Goal: Task Accomplishment & Management: Complete application form

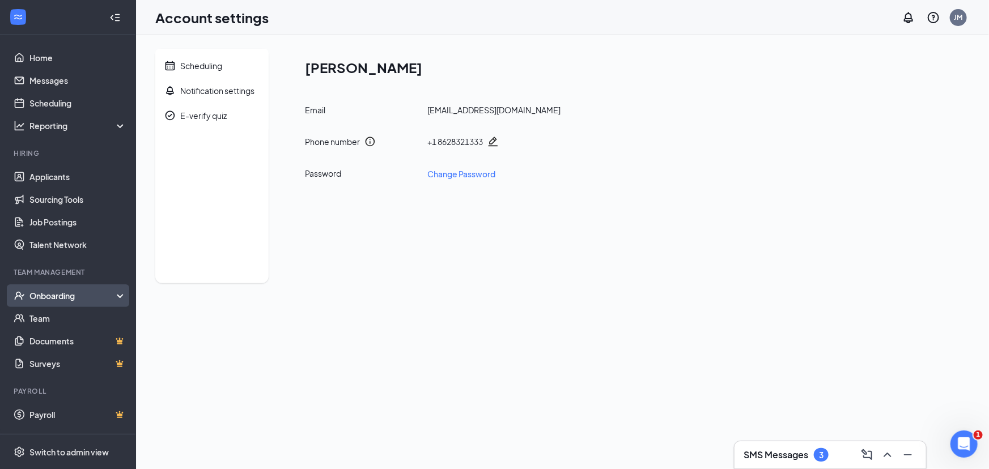
click at [48, 295] on div "Onboarding" at bounding box center [72, 295] width 87 height 11
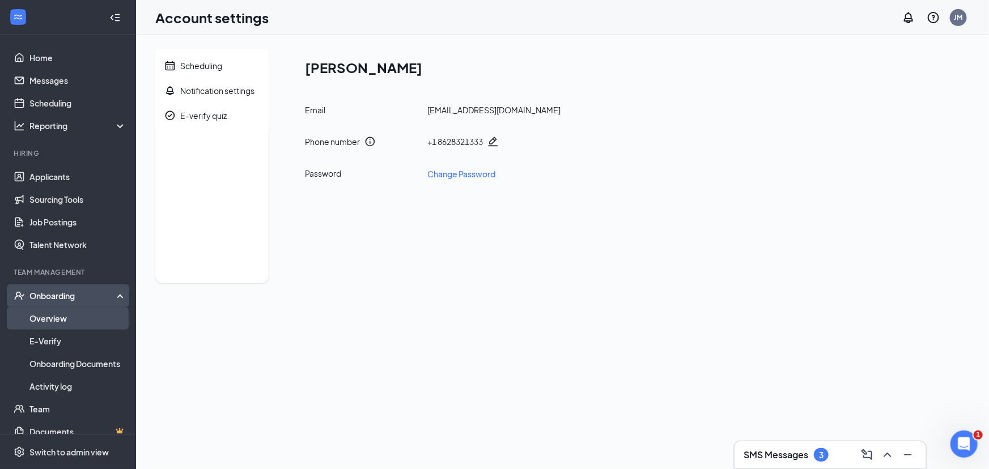
click at [46, 320] on link "Overview" at bounding box center [77, 318] width 97 height 23
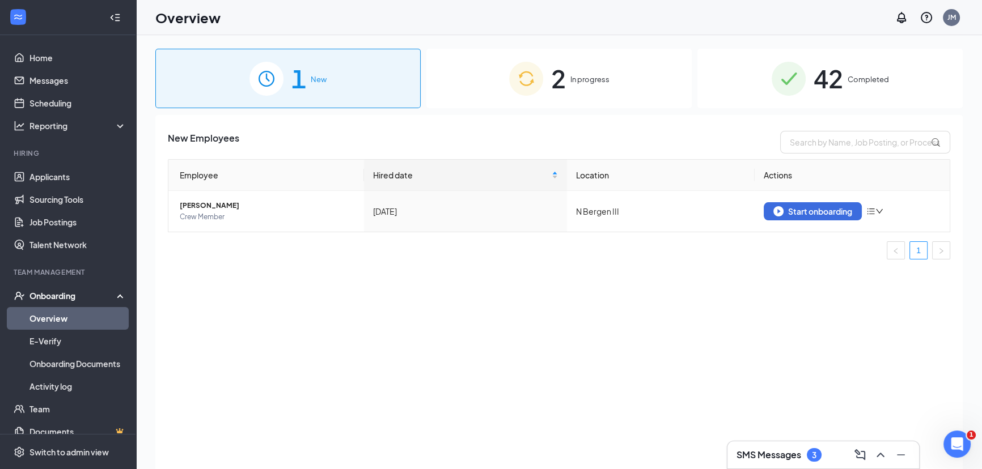
click at [595, 79] on span "In progress" at bounding box center [589, 79] width 39 height 11
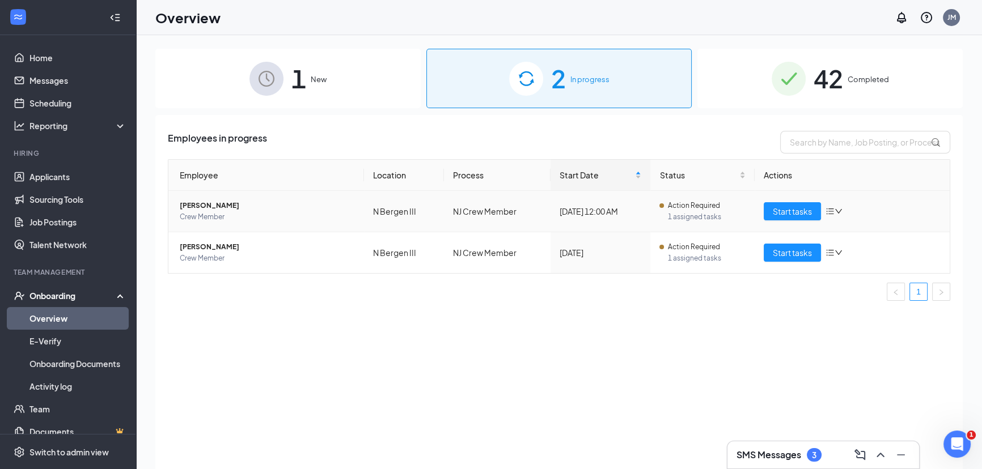
click at [210, 204] on span "[PERSON_NAME]" at bounding box center [267, 205] width 175 height 11
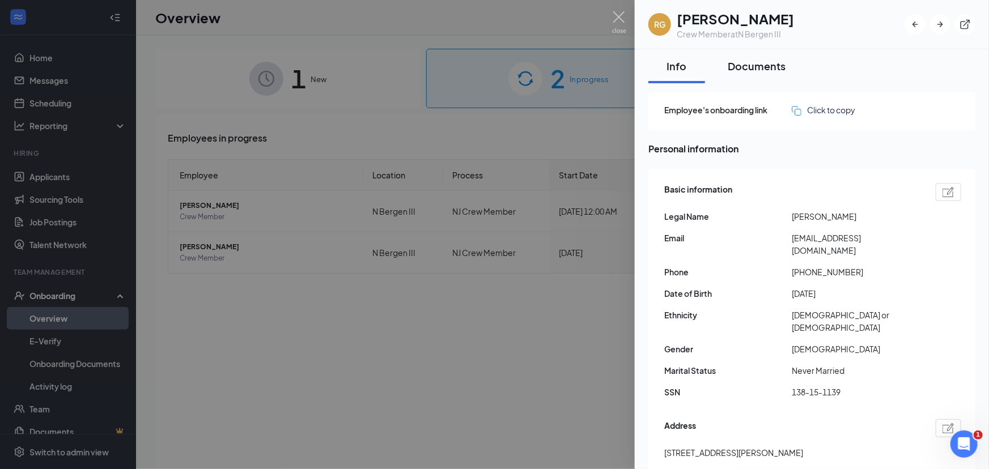
click at [759, 61] on div "Documents" at bounding box center [757, 66] width 58 height 14
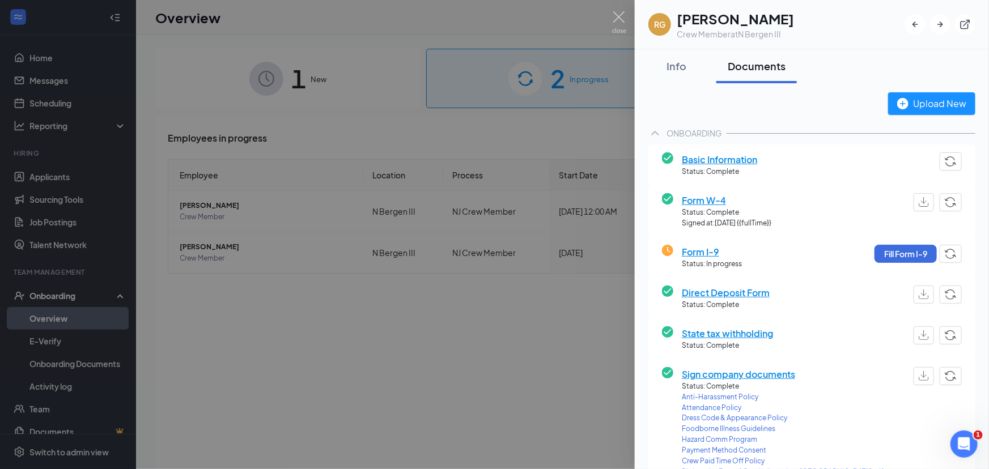
click at [712, 158] on span "Basic Information" at bounding box center [719, 159] width 75 height 14
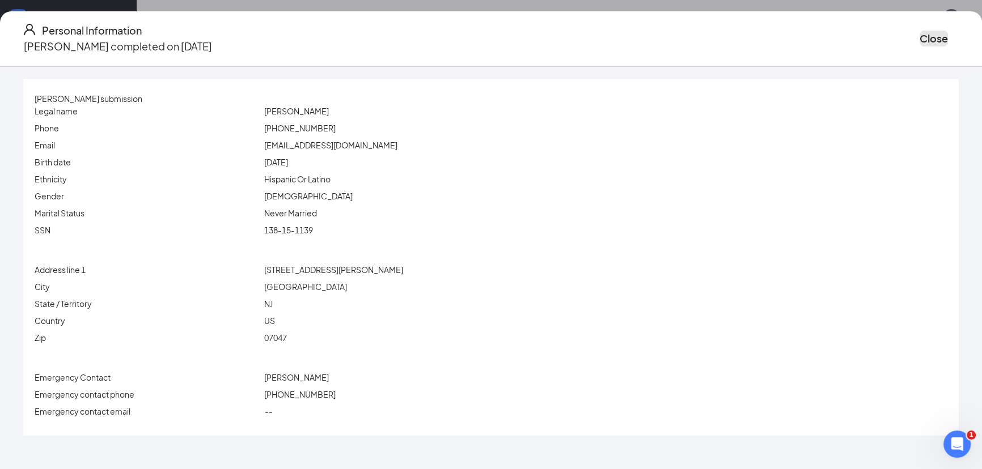
click at [919, 39] on button "Close" at bounding box center [933, 39] width 28 height 16
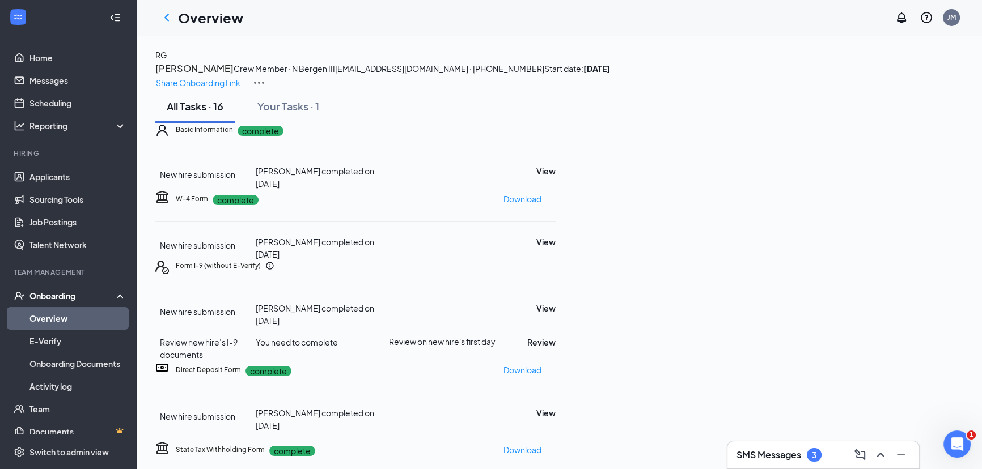
scroll to position [121, 0]
click at [555, 343] on button "Review" at bounding box center [541, 342] width 28 height 12
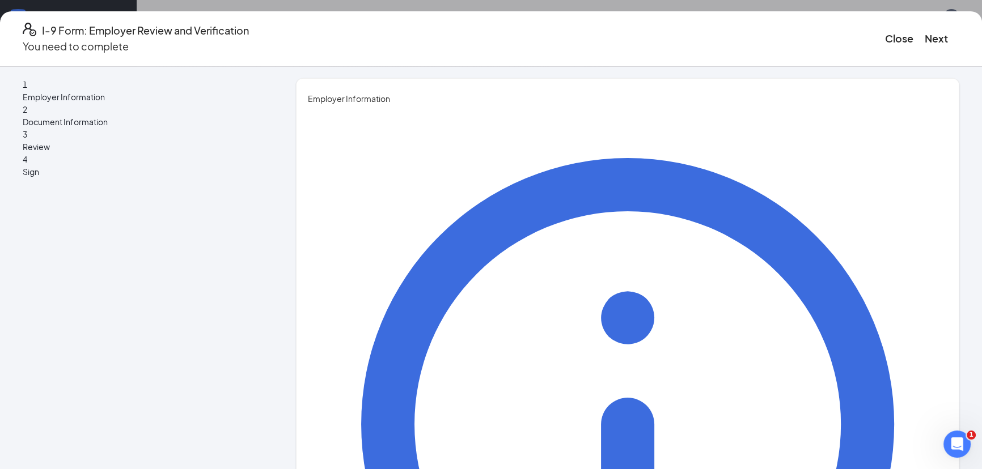
type input "[PERSON_NAME]"
drag, startPoint x: 364, startPoint y: 189, endPoint x: 316, endPoint y: 192, distance: 48.3
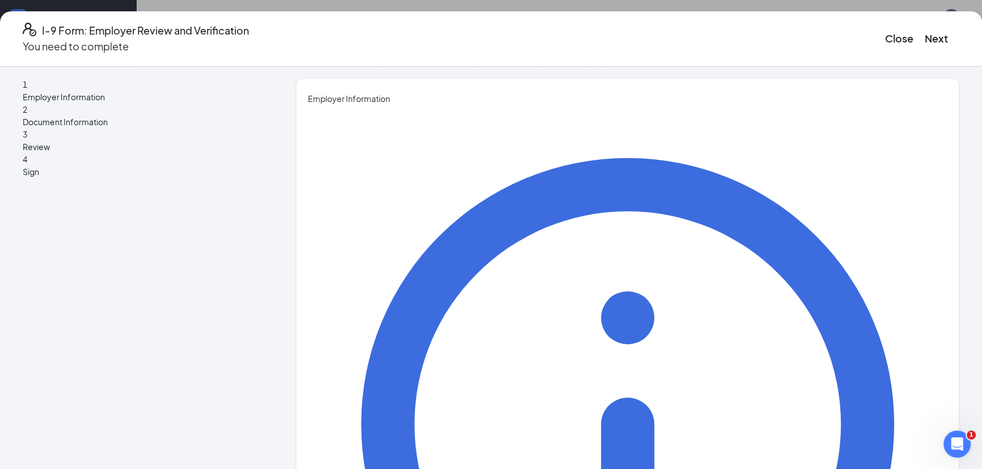
type input "[PERSON_NAME]"
type input "m"
type input "Morelos"
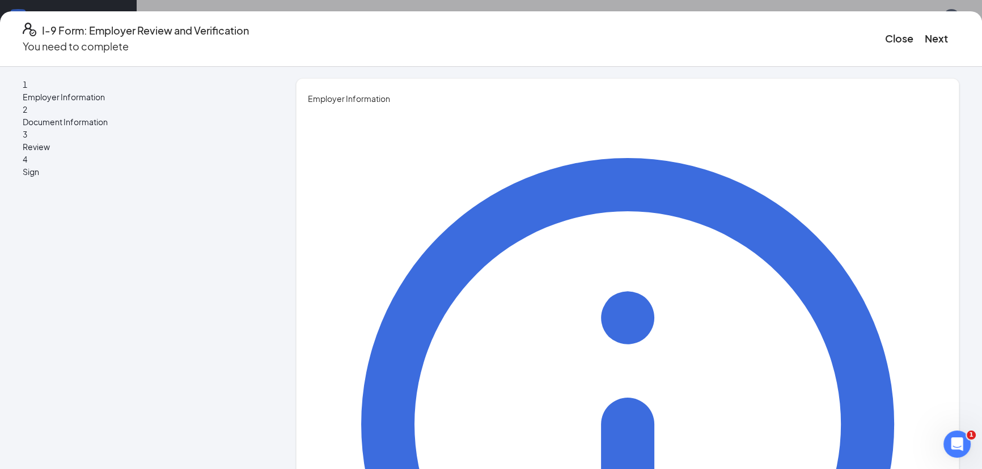
type input "Shift Supervisor"
click at [924, 31] on button "Next" at bounding box center [935, 39] width 23 height 16
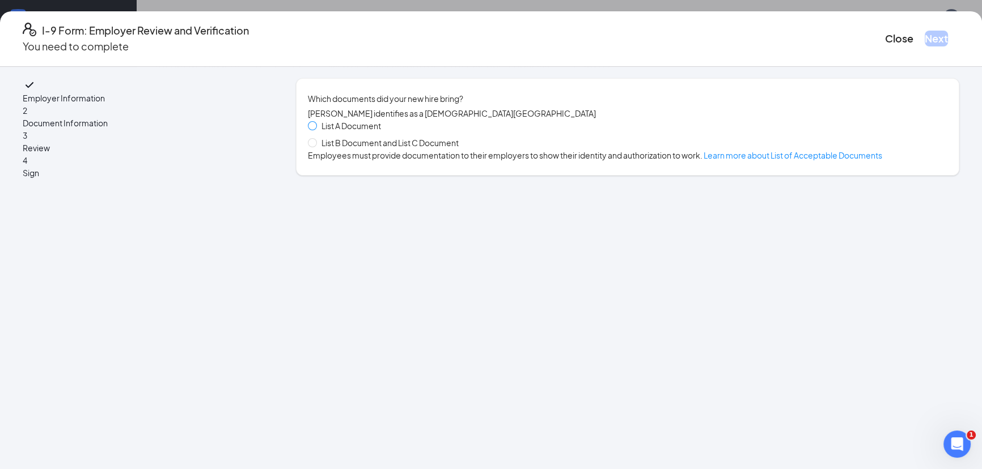
click at [317, 130] on span at bounding box center [312, 125] width 9 height 9
click at [316, 129] on input "List A Document" at bounding box center [312, 125] width 8 height 8
radio input "true"
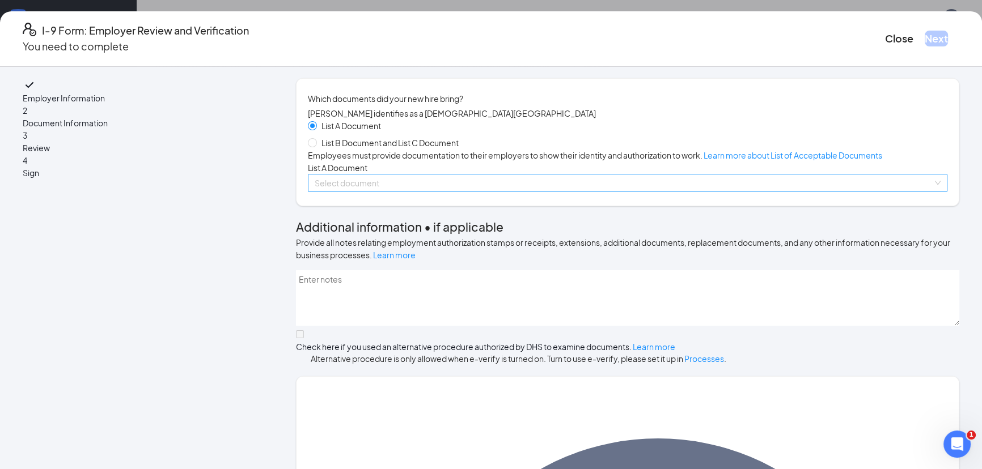
click at [397, 192] on input "search" at bounding box center [624, 183] width 618 height 17
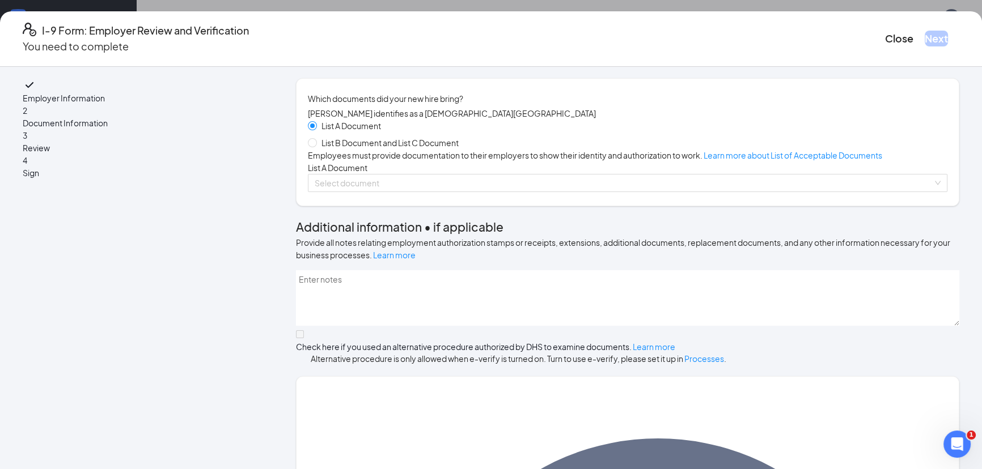
click at [368, 146] on span "List B Document and List C Document" at bounding box center [390, 143] width 146 height 12
click at [316, 146] on input "List B Document and List C Document" at bounding box center [312, 142] width 8 height 8
radio input "true"
radio input "false"
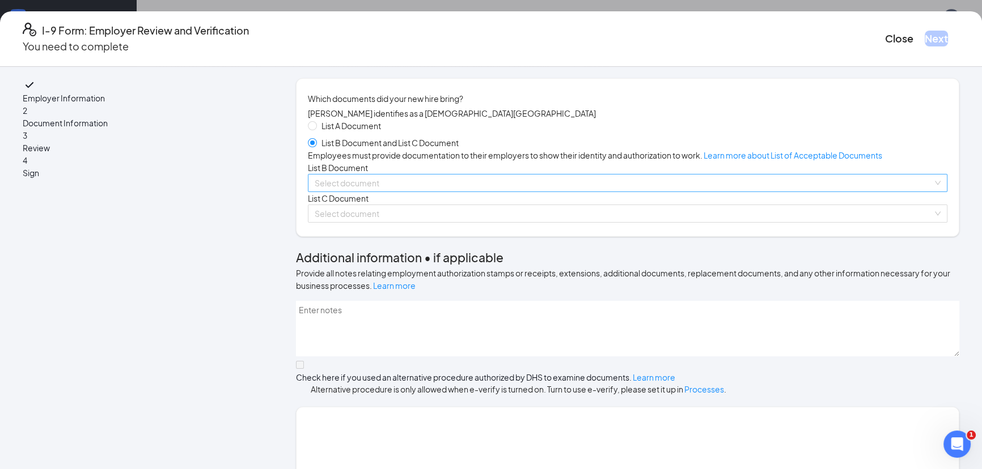
click at [380, 192] on div "Select document" at bounding box center [627, 183] width 639 height 18
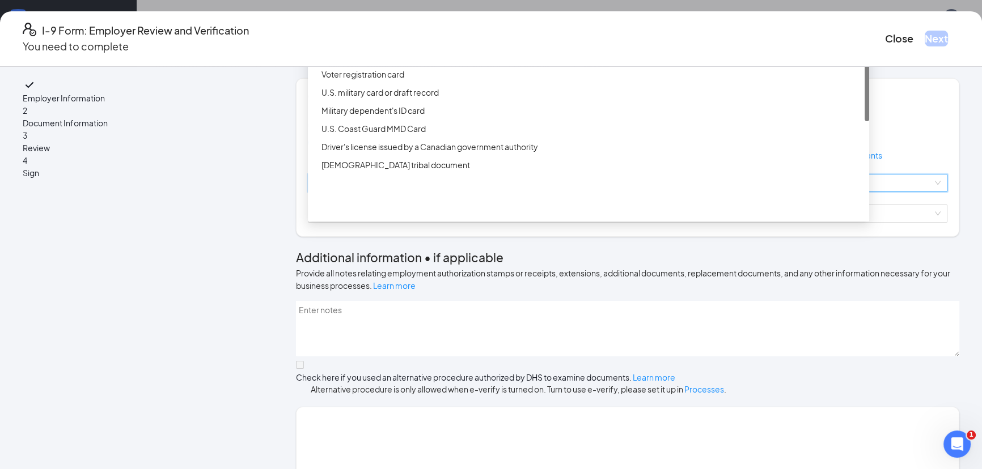
click at [372, 44] on div "ID Card issued by federal, state, or local government agency" at bounding box center [591, 38] width 541 height 12
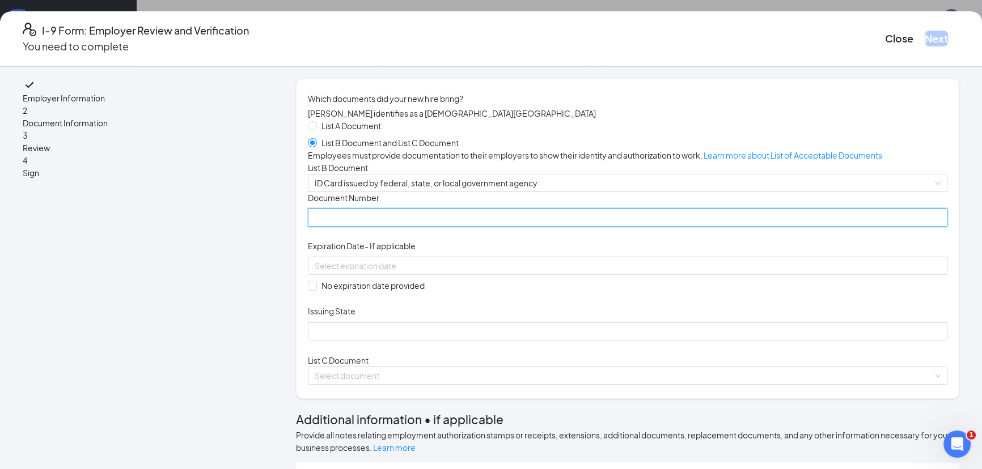
click at [387, 227] on input "Document Number" at bounding box center [627, 218] width 639 height 18
click at [418, 192] on span "ID Card issued by federal, state, or local government agency" at bounding box center [628, 183] width 626 height 17
type input "G63426558208042"
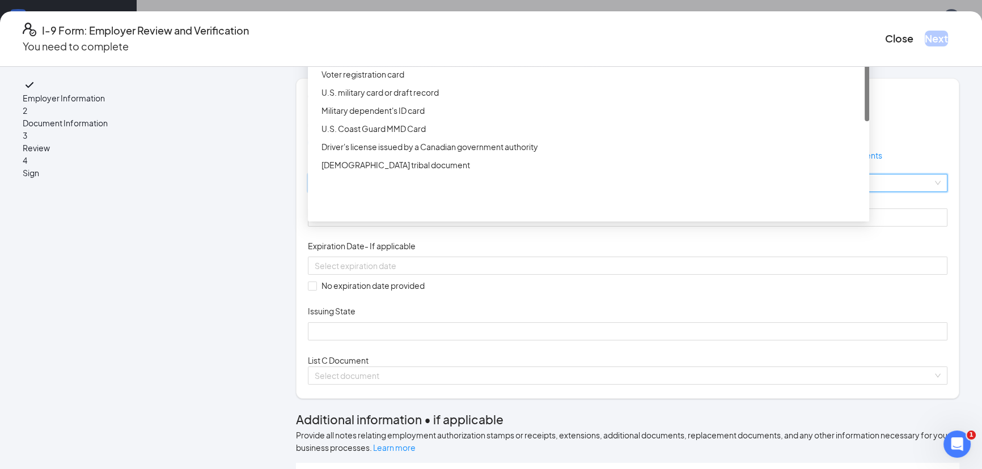
click at [445, 26] on div "Driver’s License issued by U.S State or outlying US possession" at bounding box center [591, 20] width 541 height 12
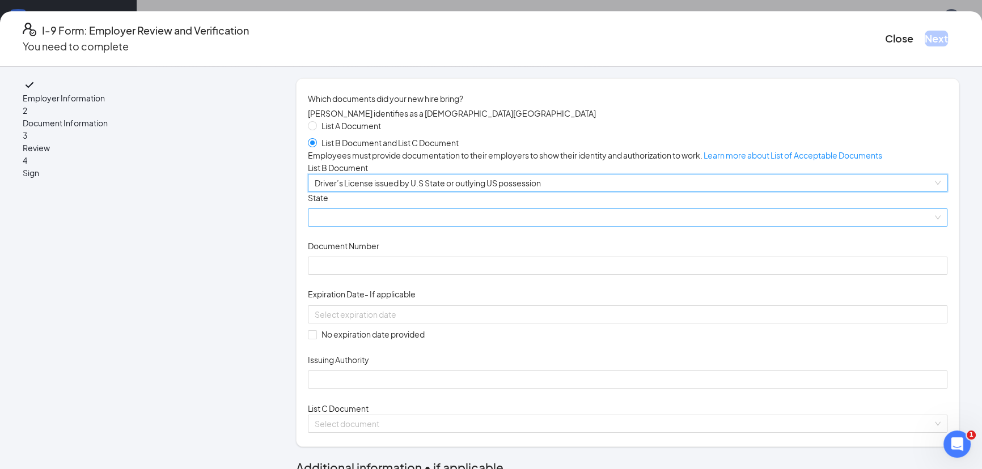
click at [442, 226] on span at bounding box center [628, 217] width 626 height 17
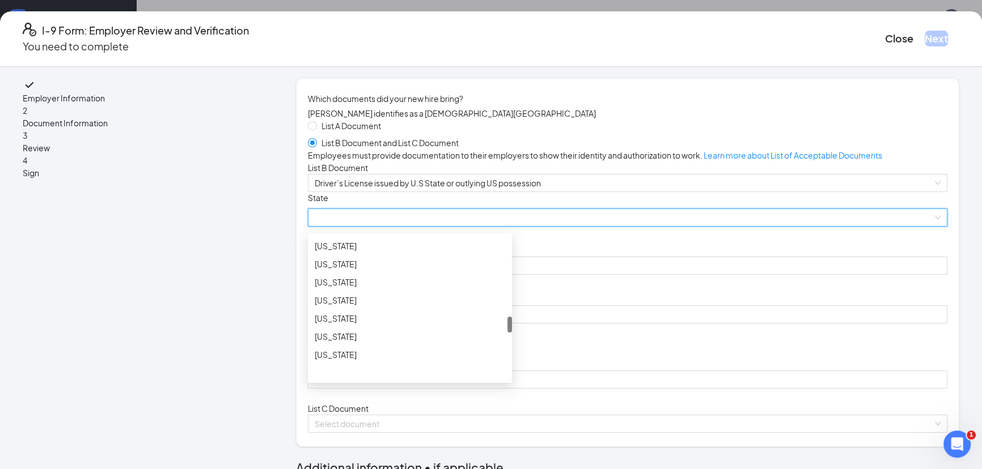
scroll to position [824, 0]
click at [367, 253] on div "[US_STATE]" at bounding box center [410, 247] width 190 height 12
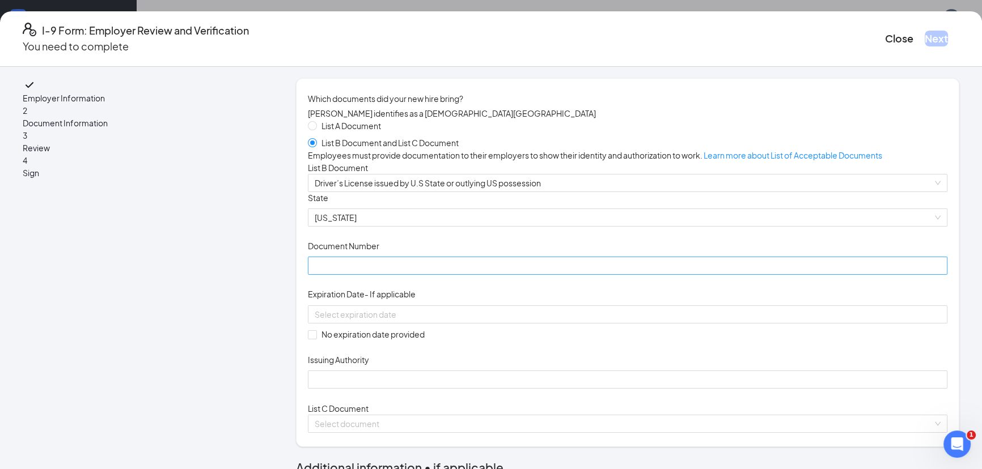
click at [372, 275] on input "Document Number" at bounding box center [627, 266] width 639 height 18
click at [371, 275] on input "Document Number" at bounding box center [627, 266] width 639 height 18
type input "G63426558208042"
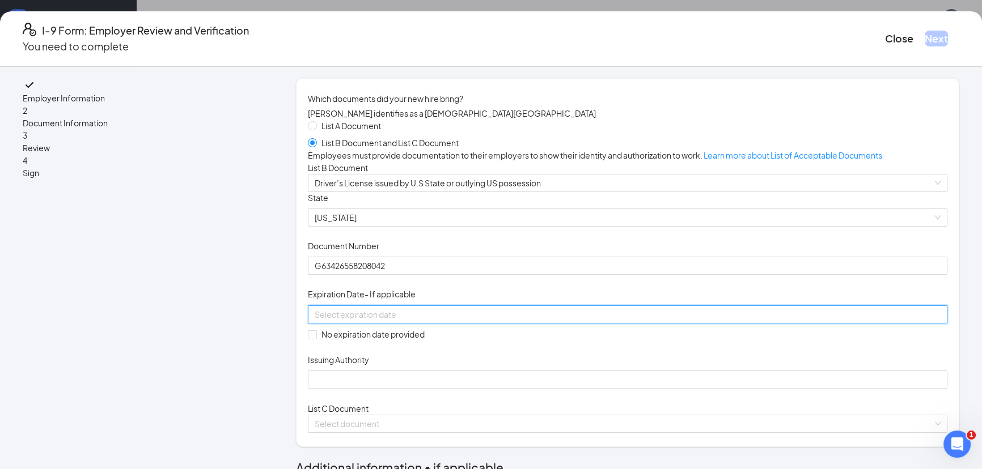
click at [430, 321] on input at bounding box center [626, 314] width 623 height 12
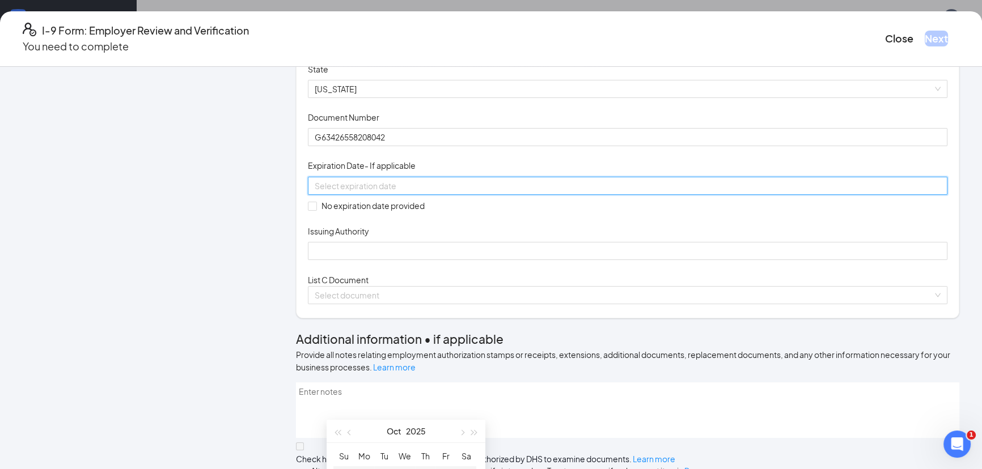
scroll to position [154, 0]
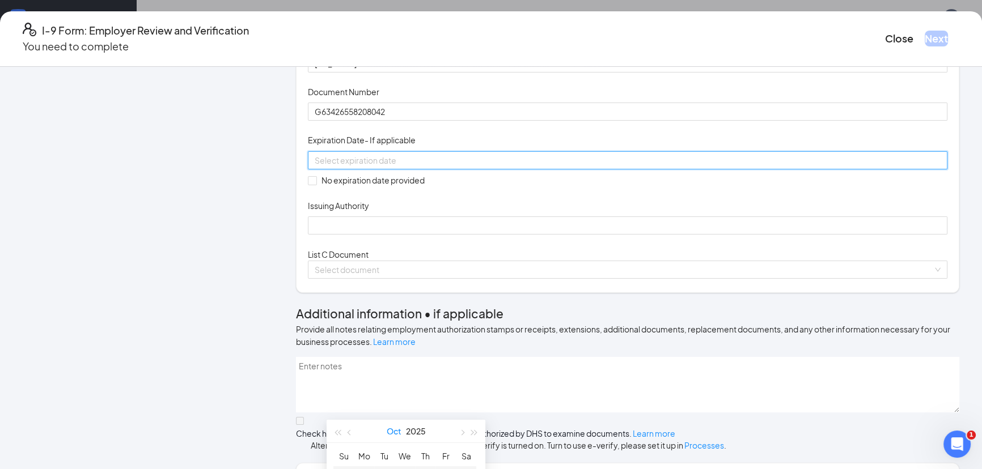
click at [392, 432] on button "Oct" at bounding box center [394, 431] width 15 height 23
type input "[DATE]"
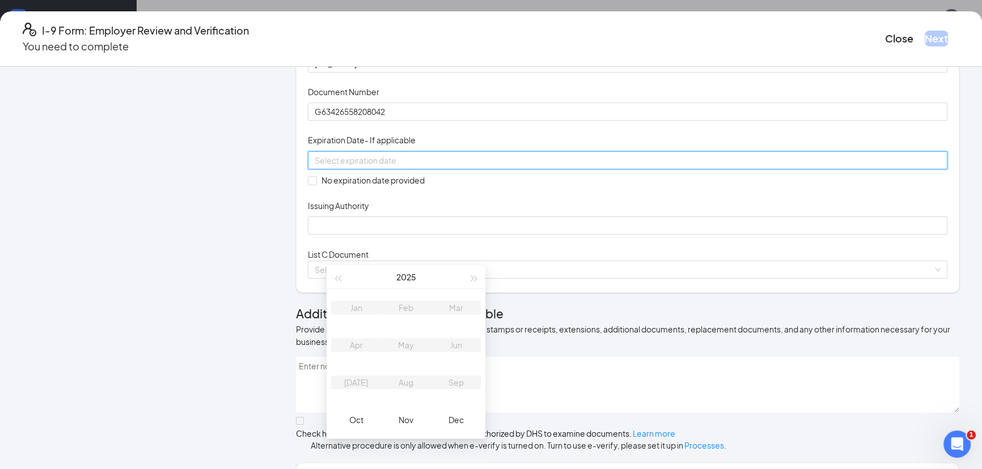
click at [406, 384] on table "Jan Feb Mar Apr May Jun [DATE] Aug Sep Oct Nov Dec" at bounding box center [406, 364] width 150 height 150
click at [411, 277] on button "2025" at bounding box center [406, 277] width 20 height 23
click at [357, 418] on div "2028" at bounding box center [356, 420] width 34 height 14
click at [414, 381] on div "Aug" at bounding box center [406, 383] width 34 height 14
click at [380, 386] on div "29" at bounding box center [384, 387] width 14 height 14
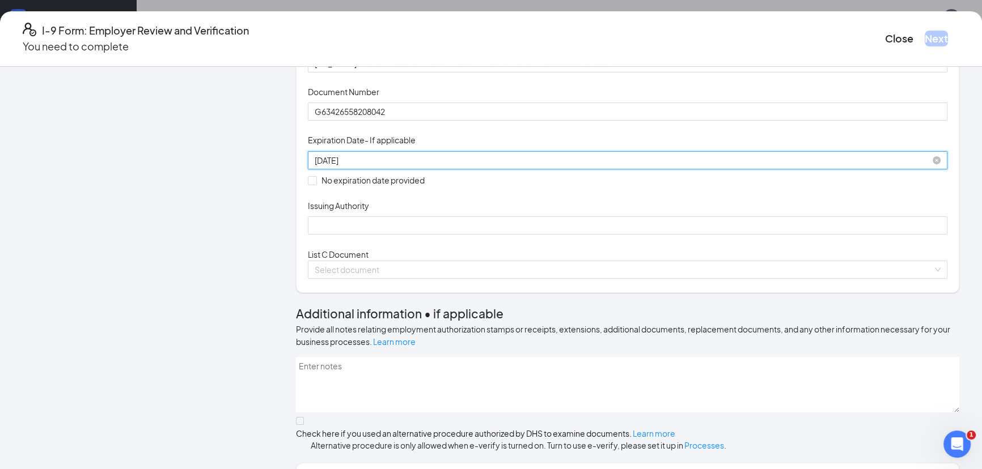
click at [516, 167] on div "[DATE]" at bounding box center [628, 160] width 626 height 12
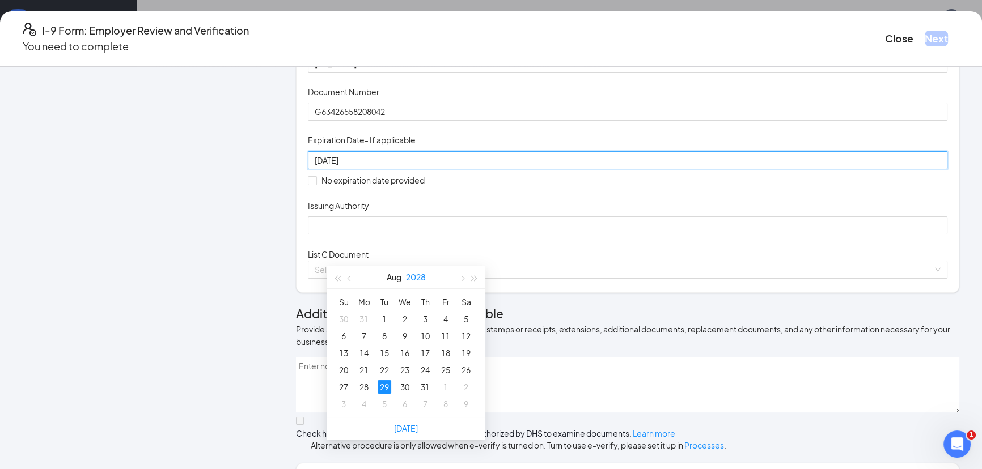
click at [419, 279] on button "2028" at bounding box center [416, 277] width 20 height 23
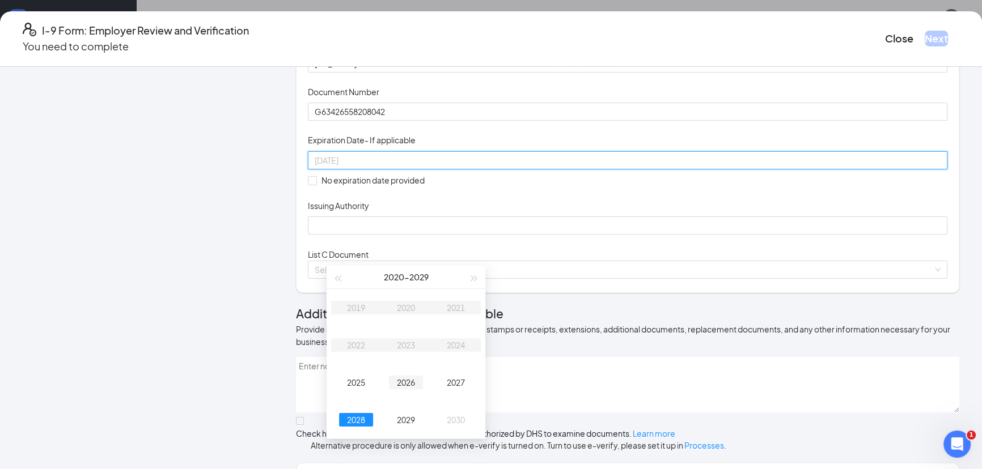
click at [404, 382] on div "2026" at bounding box center [406, 383] width 34 height 14
type input "[DATE]"
click at [468, 385] on div "29" at bounding box center [466, 387] width 14 height 14
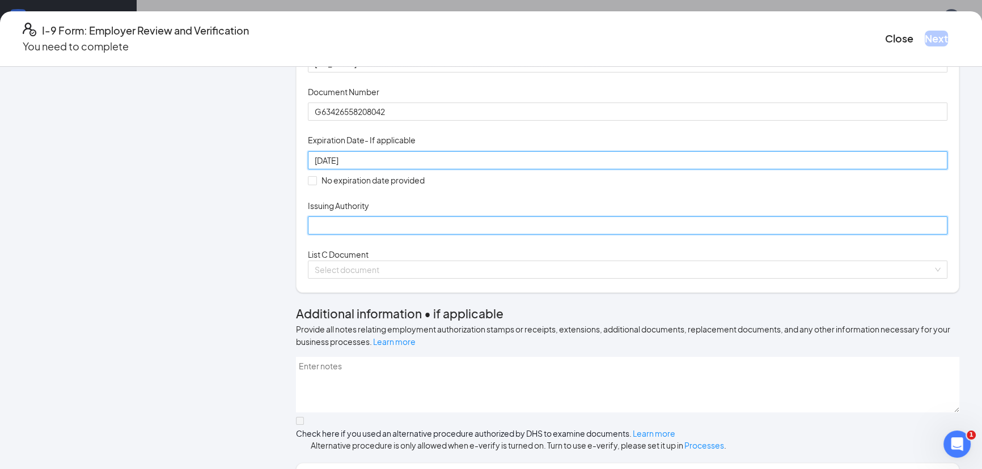
click at [459, 235] on input "Issuing Authority" at bounding box center [627, 226] width 639 height 18
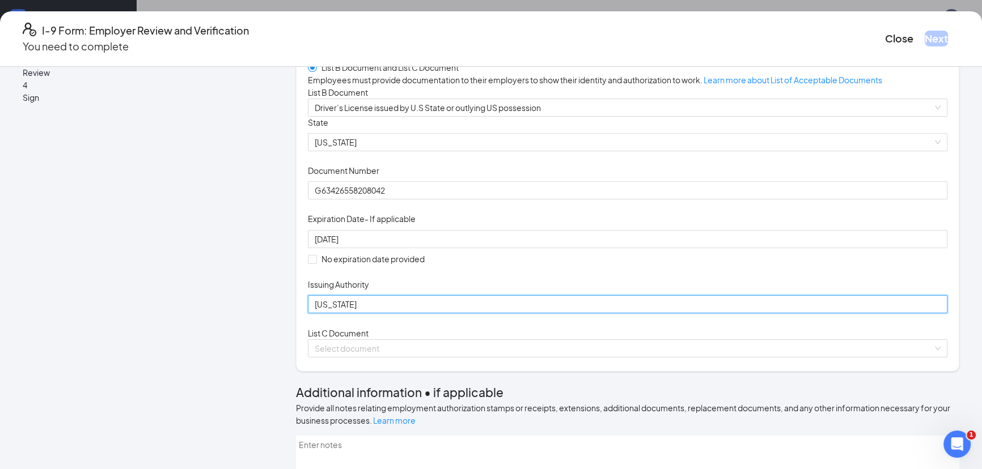
scroll to position [206, 0]
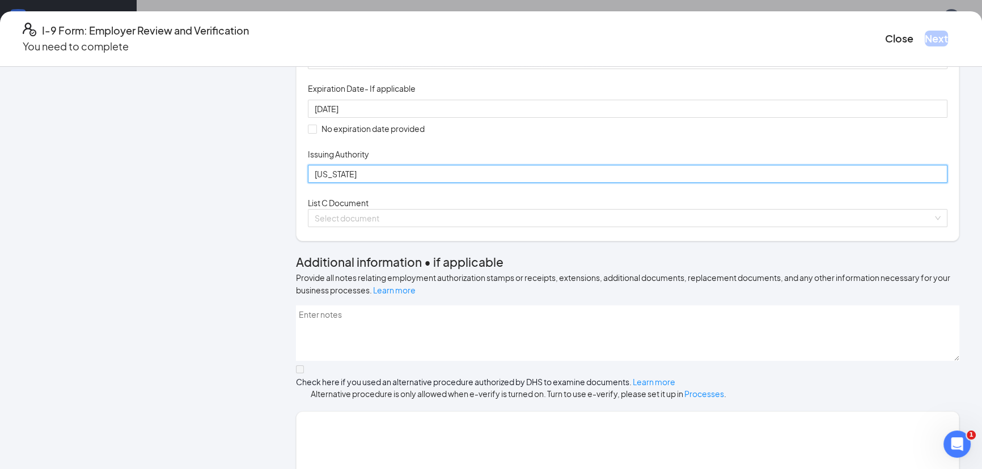
click at [406, 183] on input "[US_STATE]" at bounding box center [627, 174] width 639 height 18
type input "N"
type input "[US_STATE]"
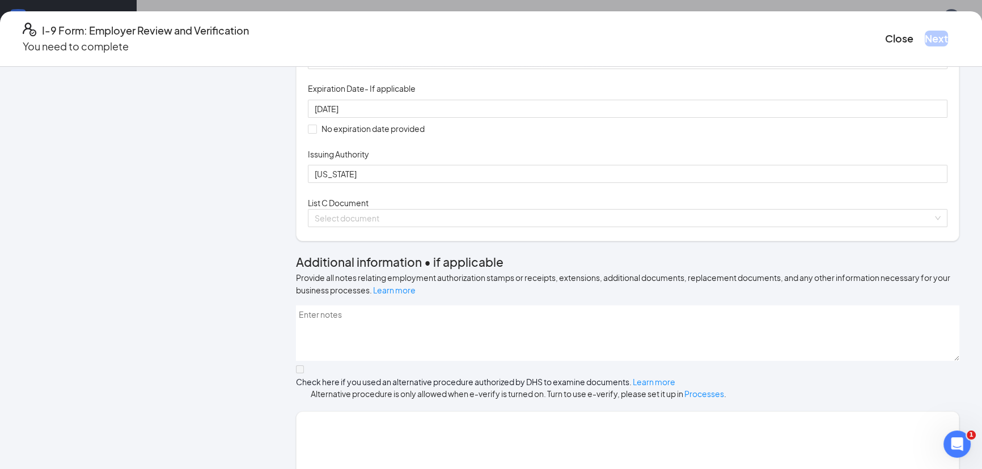
click at [598, 184] on div "Document Title Driver’s License issued by U.S State or outlying US possession S…" at bounding box center [627, 84] width 639 height 197
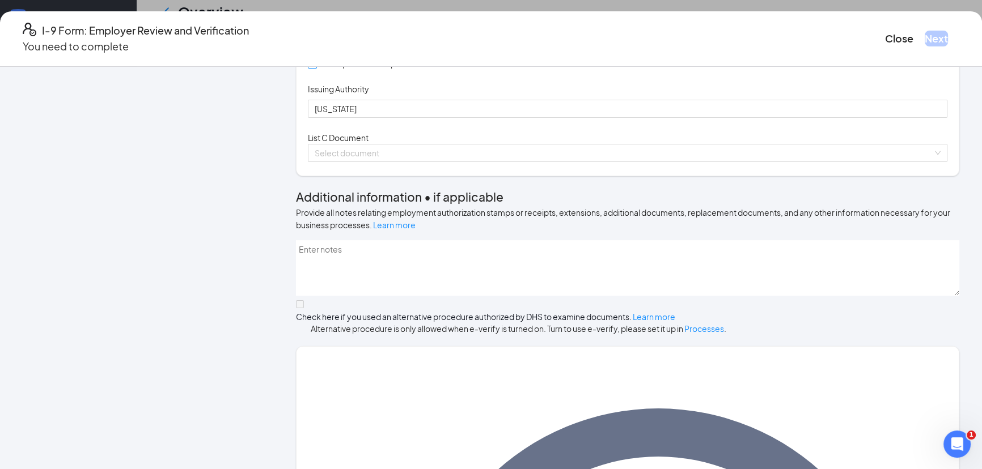
scroll to position [219, 0]
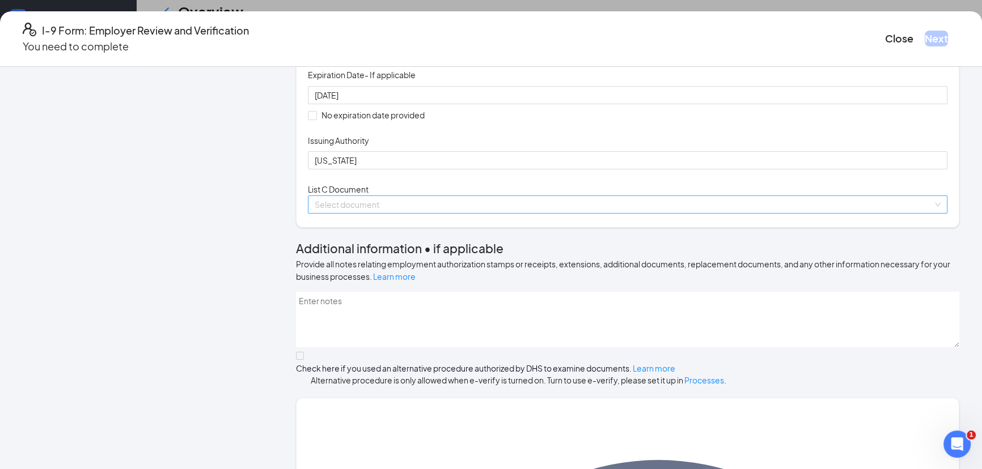
click at [469, 213] on input "search" at bounding box center [624, 204] width 618 height 17
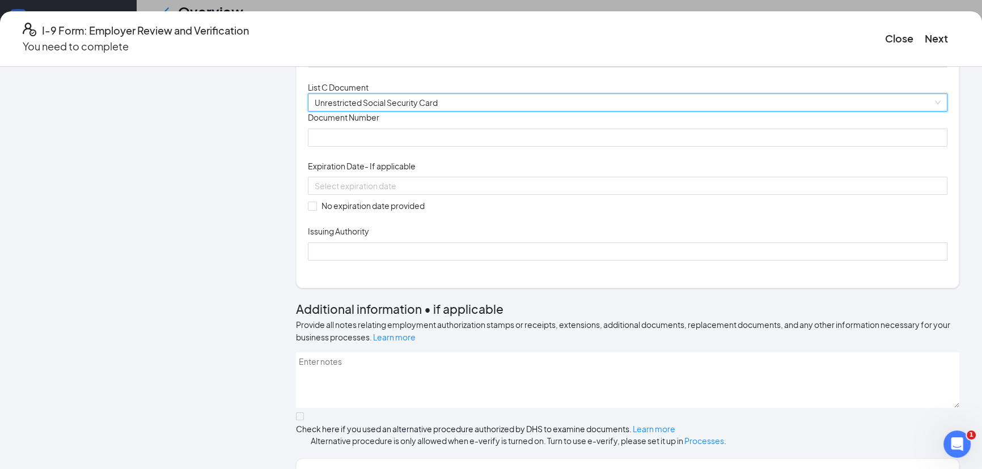
scroll to position [323, 0]
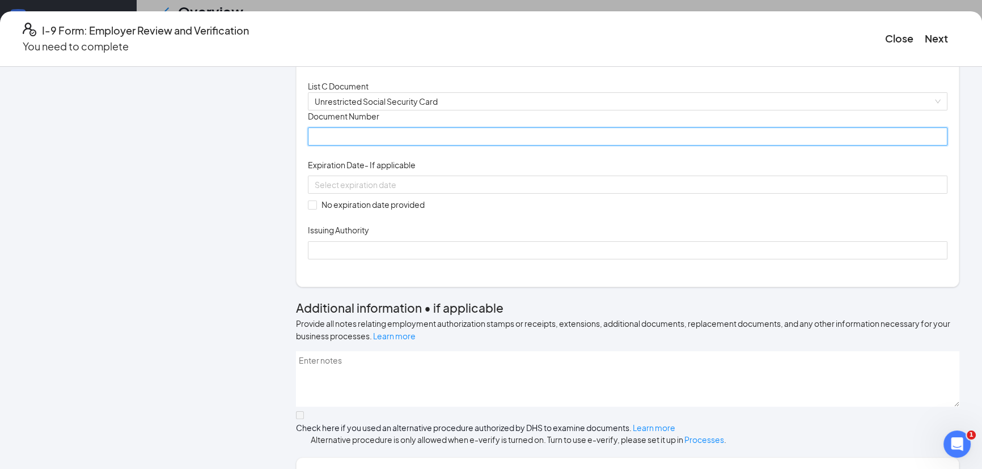
click at [417, 146] on input "Document Number" at bounding box center [627, 137] width 639 height 18
type input "138151139"
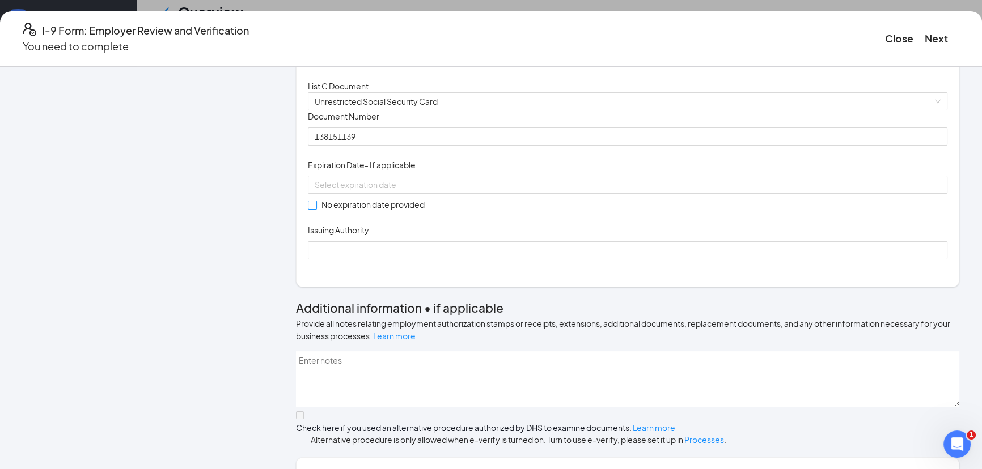
click at [316, 209] on input "No expiration date provided" at bounding box center [312, 205] width 8 height 8
checkbox input "true"
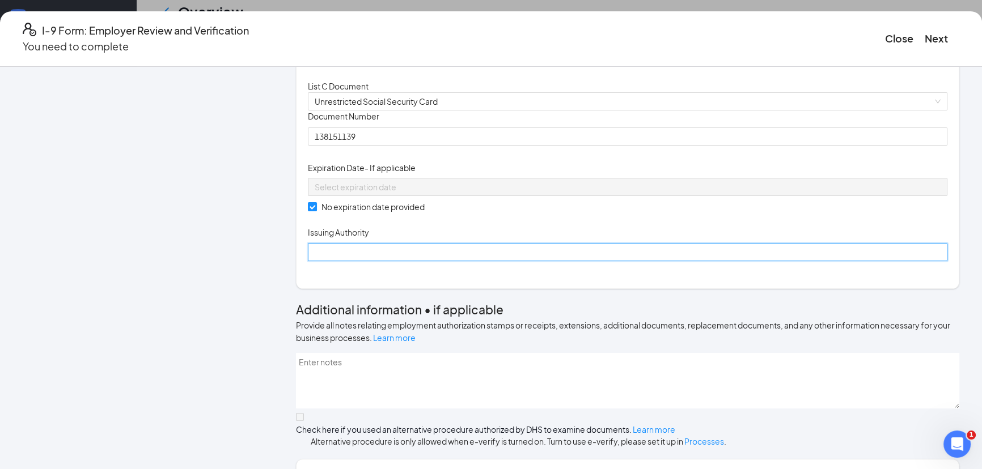
click at [397, 261] on input "Issuing Authority" at bounding box center [627, 252] width 639 height 18
type input "Social Security Administration"
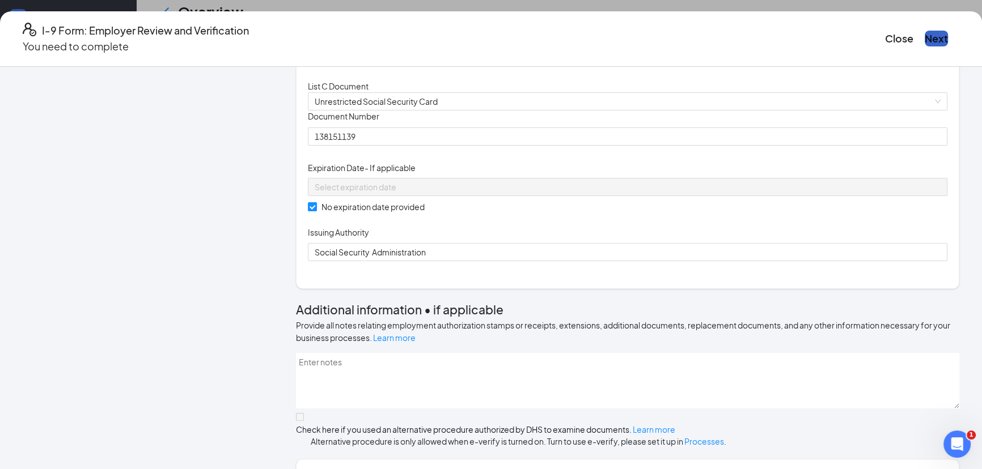
click at [924, 35] on button "Next" at bounding box center [935, 39] width 23 height 16
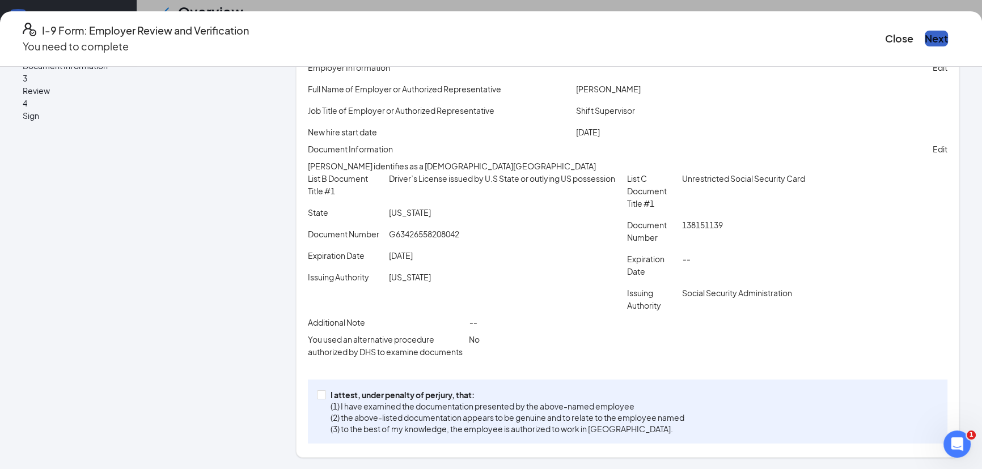
scroll to position [143, 0]
click at [924, 31] on button "Next" at bounding box center [935, 39] width 23 height 16
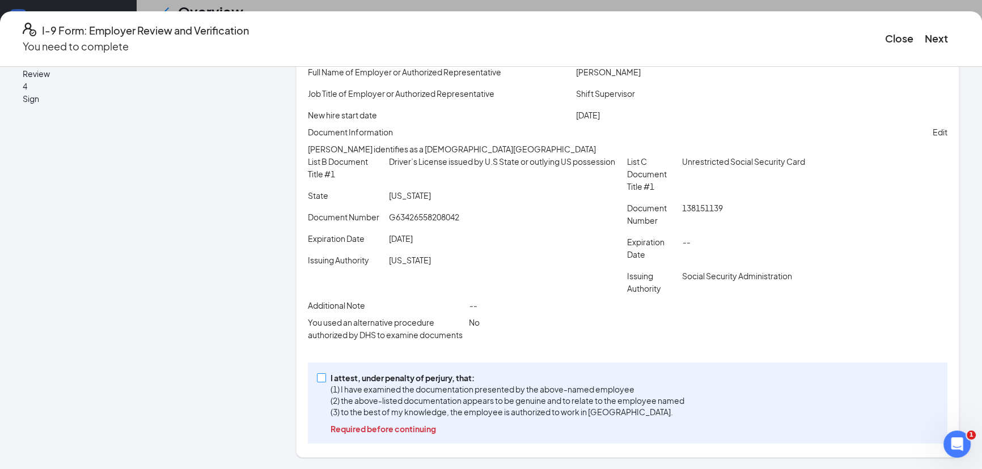
click at [325, 380] on input "I attest, under penalty of [PERSON_NAME], that: (1) I have examined the documen…" at bounding box center [321, 378] width 8 height 8
checkbox input "true"
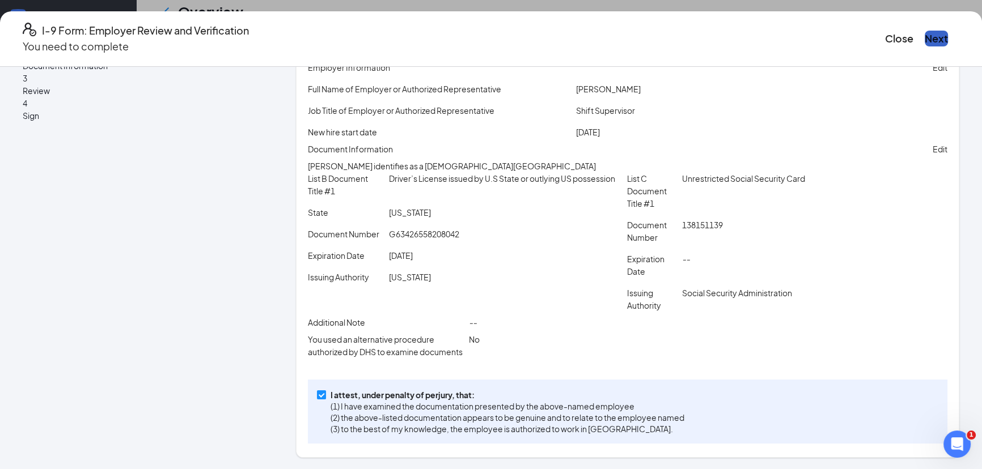
click at [924, 36] on button "Next" at bounding box center [935, 39] width 23 height 16
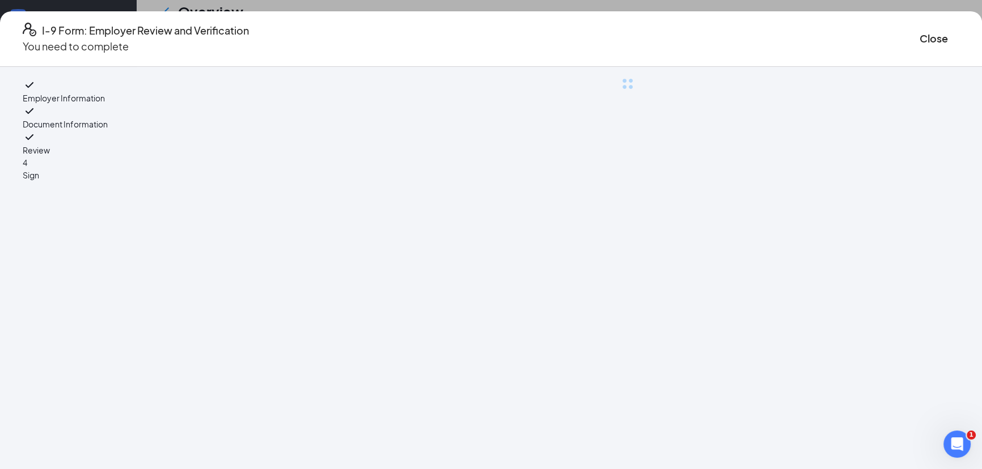
scroll to position [0, 0]
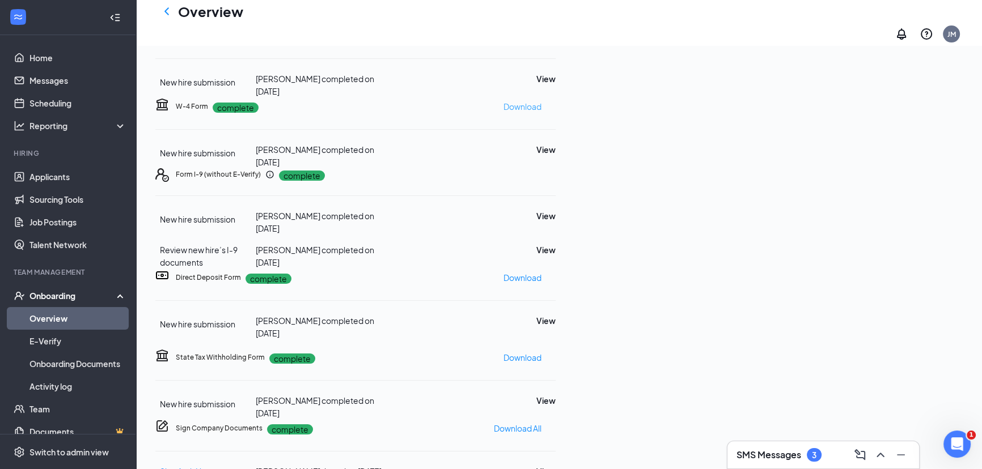
click at [541, 100] on p "Download" at bounding box center [522, 106] width 38 height 12
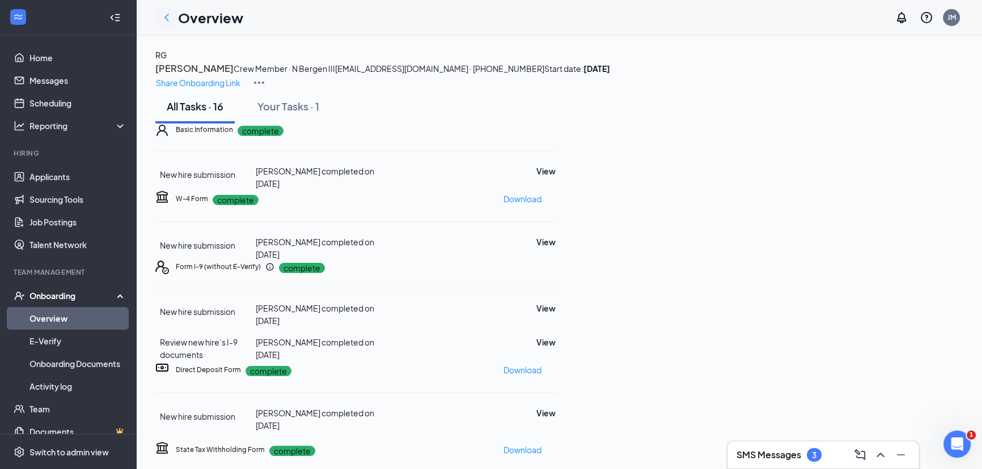
click at [164, 20] on icon "ChevronLeft" at bounding box center [167, 18] width 14 height 14
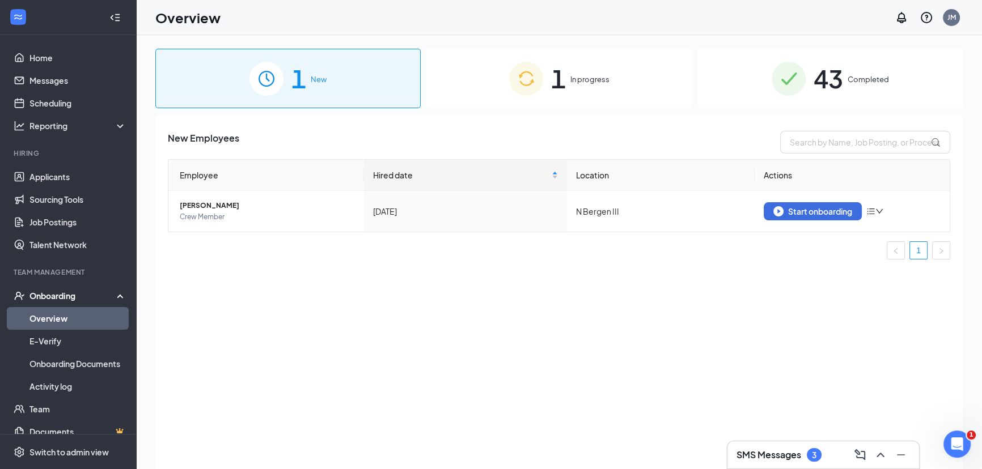
click at [778, 79] on img at bounding box center [788, 79] width 34 height 34
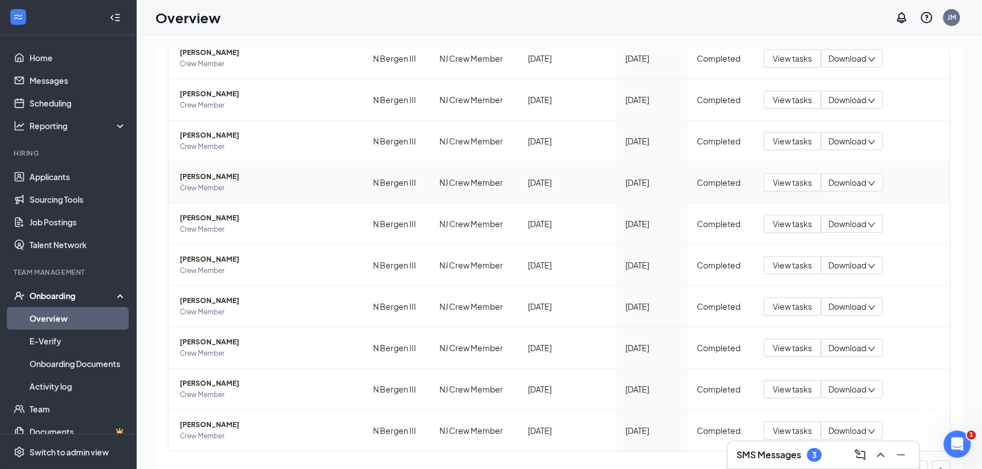
scroll to position [173, 0]
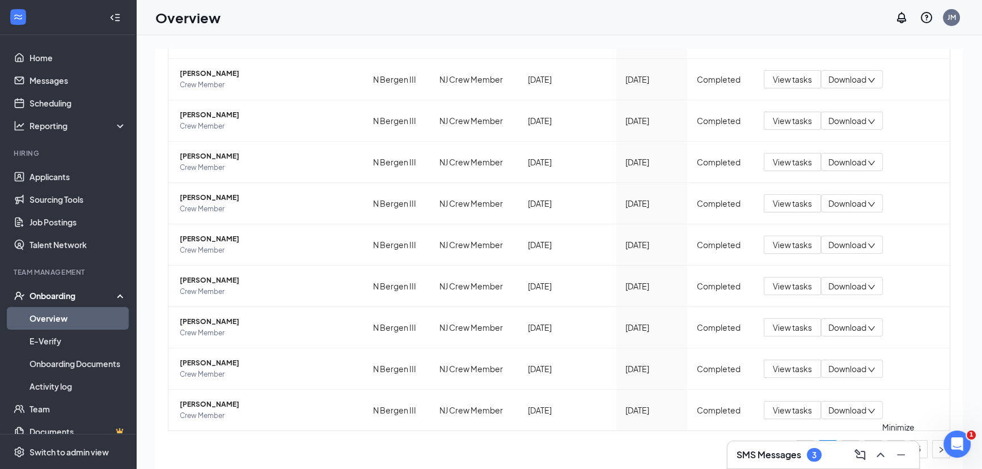
click at [903, 454] on icon "Minimize" at bounding box center [901, 455] width 14 height 14
click at [913, 444] on link "5" at bounding box center [918, 449] width 17 height 17
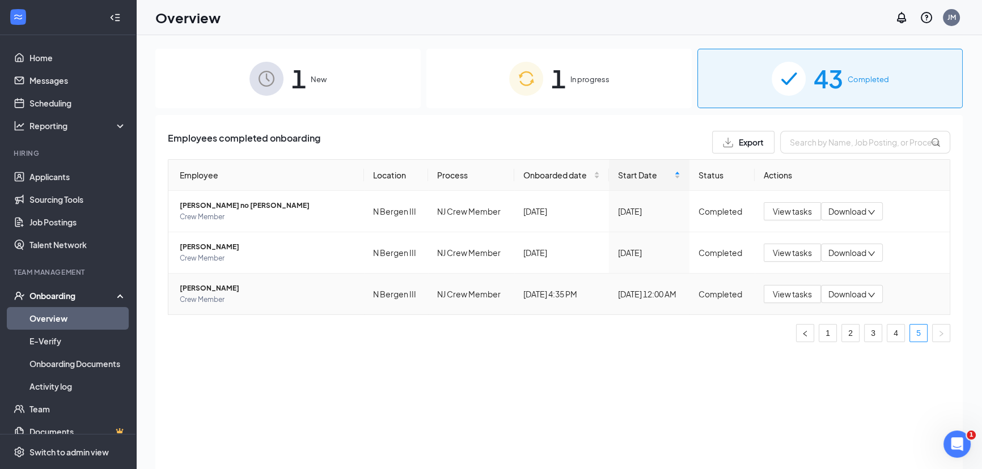
click at [199, 285] on span "[PERSON_NAME]" at bounding box center [267, 288] width 175 height 11
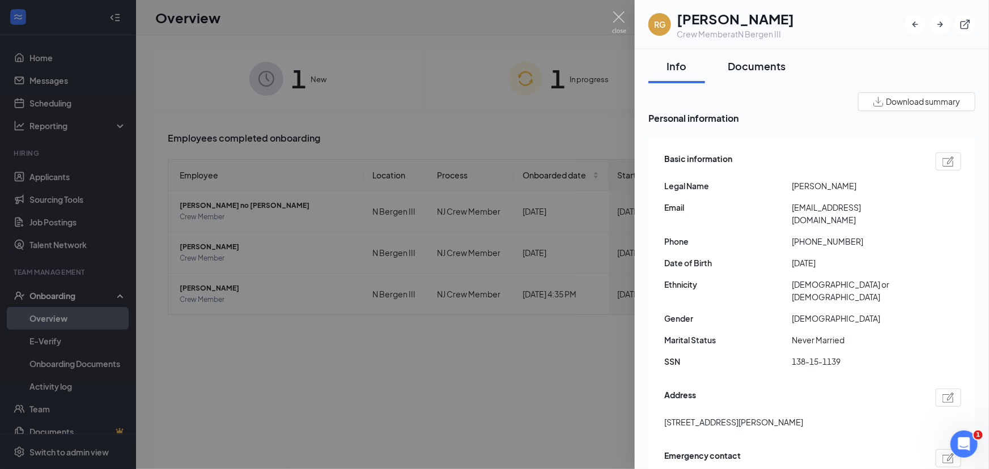
click at [774, 69] on div "Documents" at bounding box center [757, 66] width 58 height 14
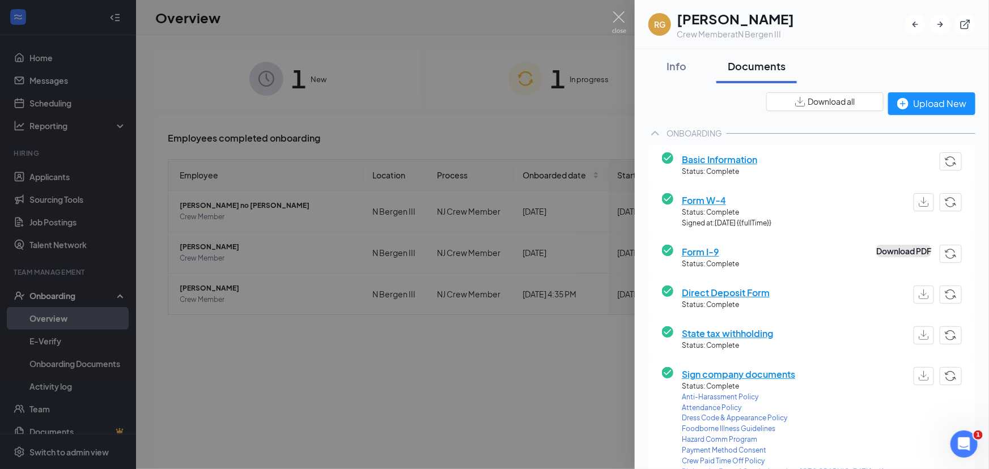
click at [883, 254] on button "Download PDF" at bounding box center [903, 251] width 55 height 12
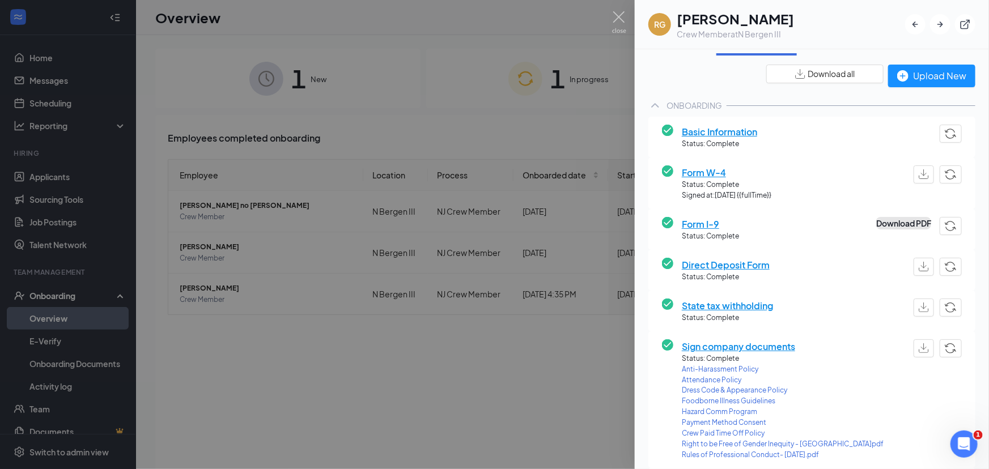
scroll to position [51, 0]
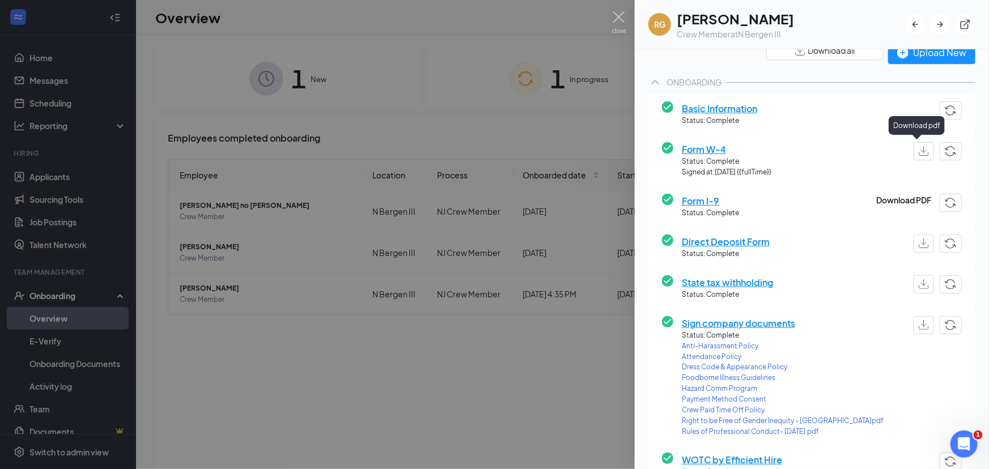
click at [919, 153] on img "button" at bounding box center [924, 151] width 10 height 10
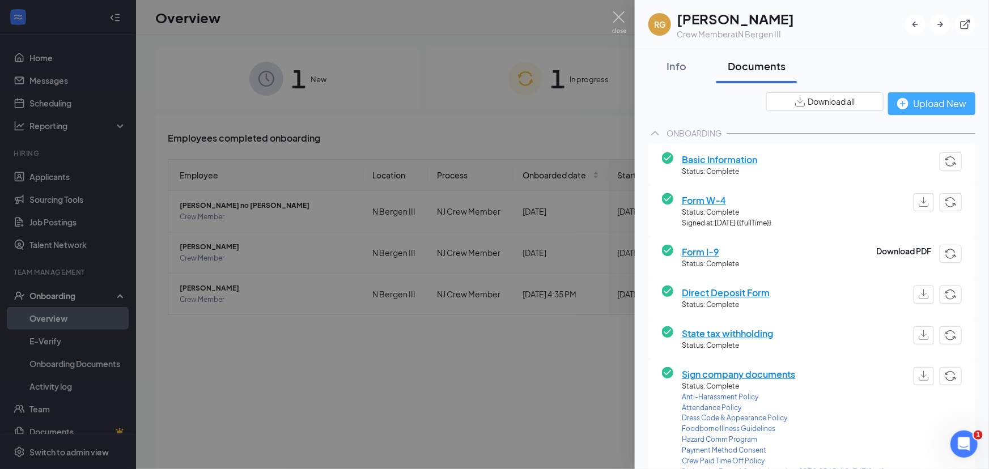
click at [913, 103] on div "Upload New" at bounding box center [931, 103] width 69 height 14
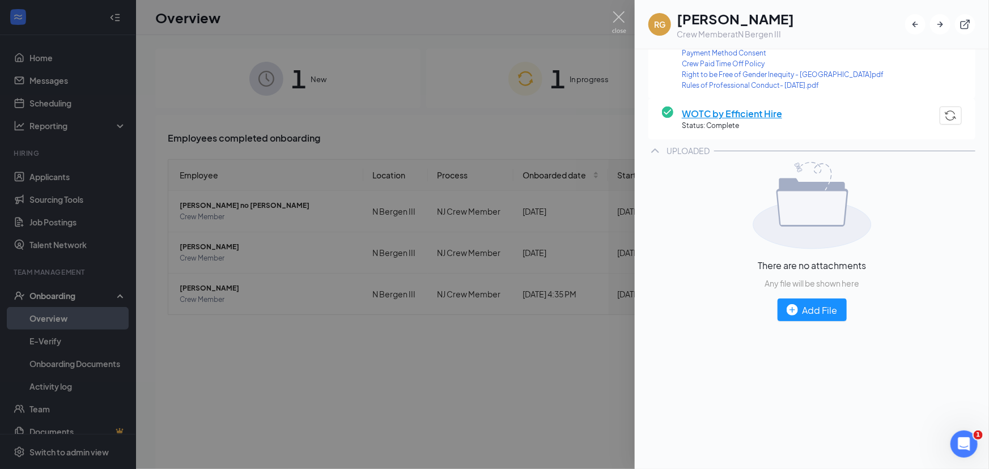
scroll to position [464, 0]
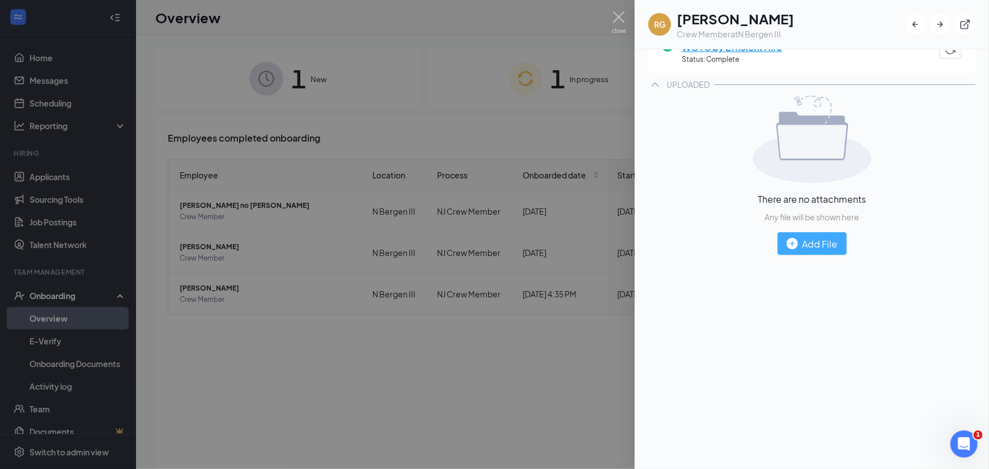
click at [822, 241] on div "Add File" at bounding box center [812, 244] width 51 height 14
click at [803, 241] on div "Add File" at bounding box center [812, 244] width 51 height 14
click at [542, 238] on div at bounding box center [494, 234] width 989 height 469
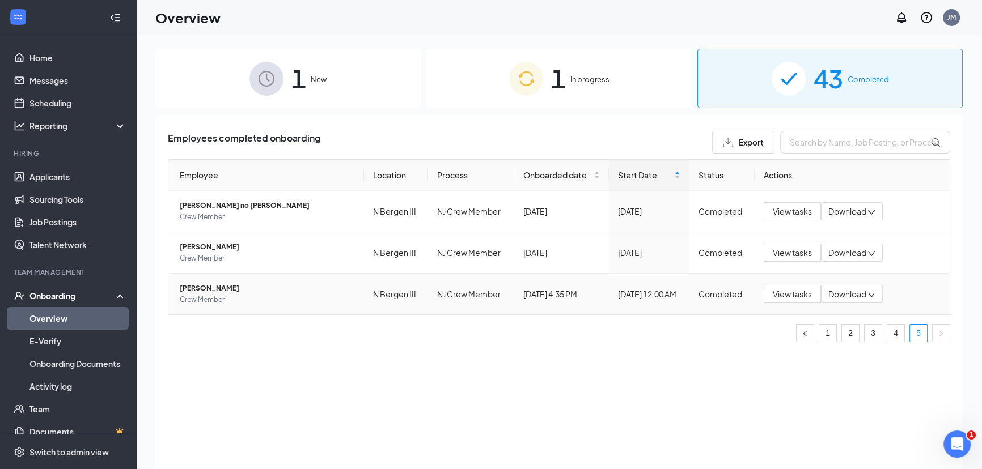
click at [214, 286] on span "[PERSON_NAME]" at bounding box center [267, 288] width 175 height 11
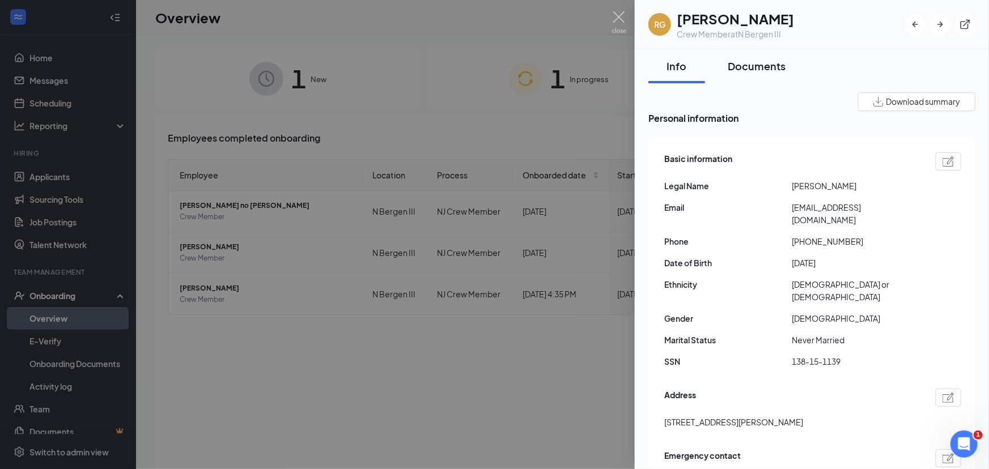
click at [771, 68] on div "Documents" at bounding box center [757, 66] width 58 height 14
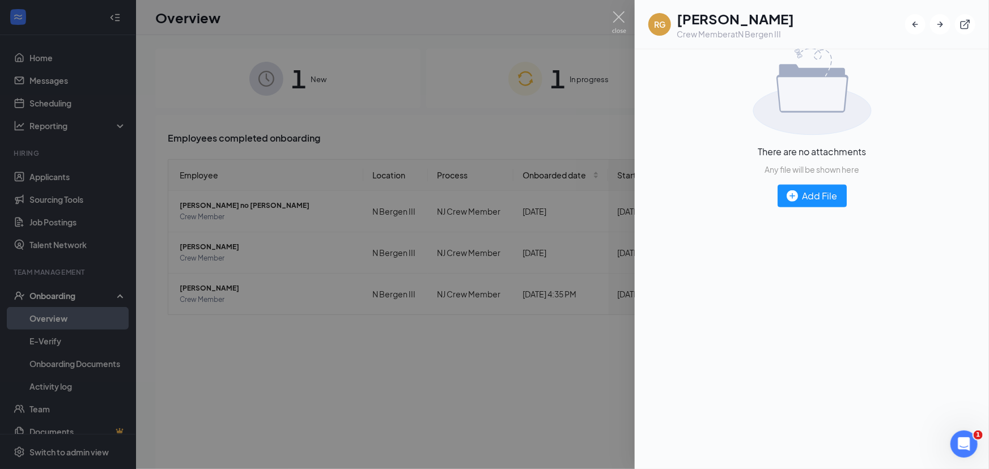
scroll to position [512, 0]
click at [817, 200] on div "Add File" at bounding box center [812, 196] width 51 height 14
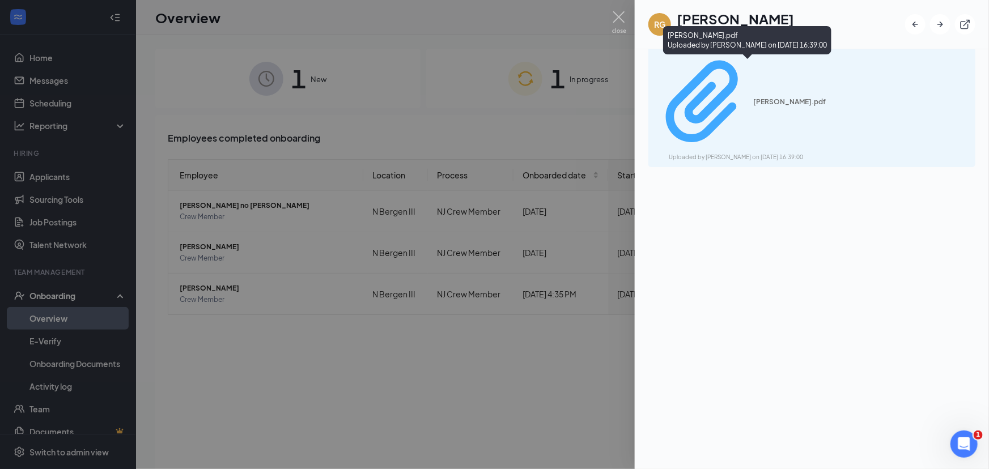
click at [782, 153] on div "Uploaded by [PERSON_NAME] on [DATE] 16:39:00" at bounding box center [754, 157] width 170 height 9
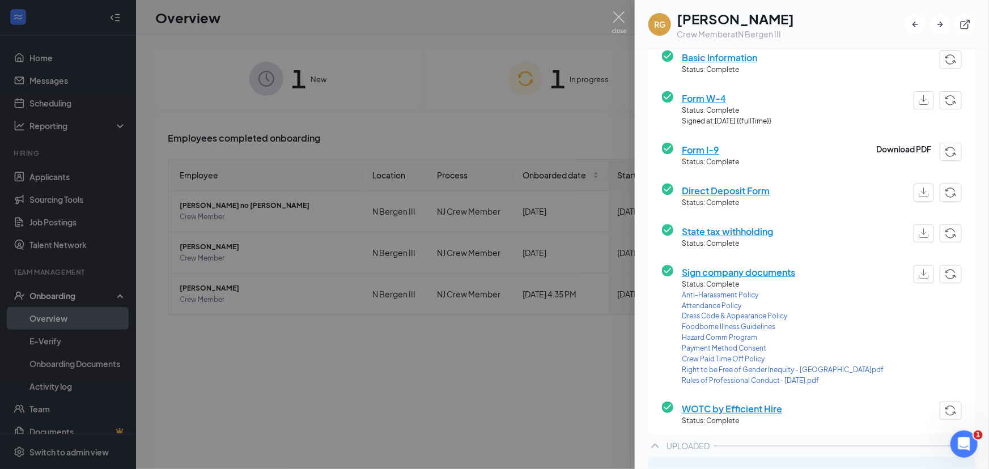
scroll to position [0, 0]
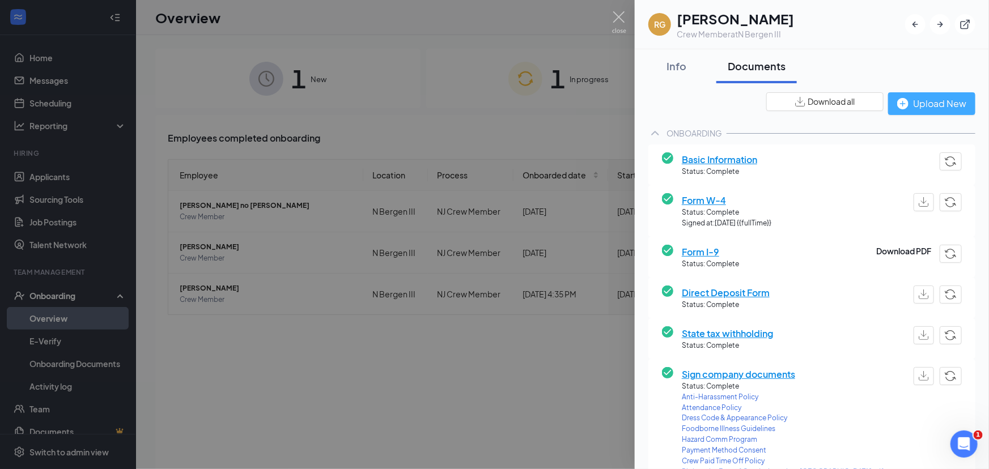
click at [897, 103] on img "button" at bounding box center [902, 103] width 11 height 11
click at [613, 20] on img at bounding box center [619, 22] width 14 height 22
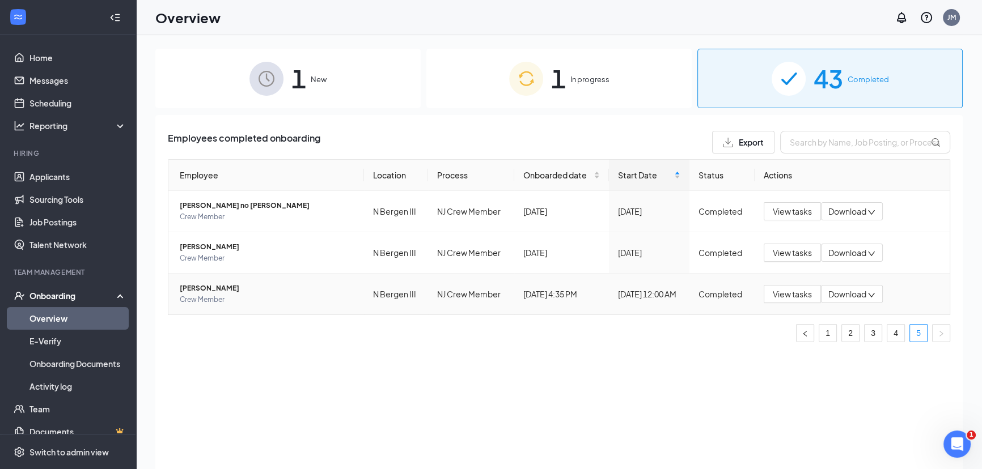
click at [210, 288] on span "[PERSON_NAME]" at bounding box center [267, 288] width 175 height 11
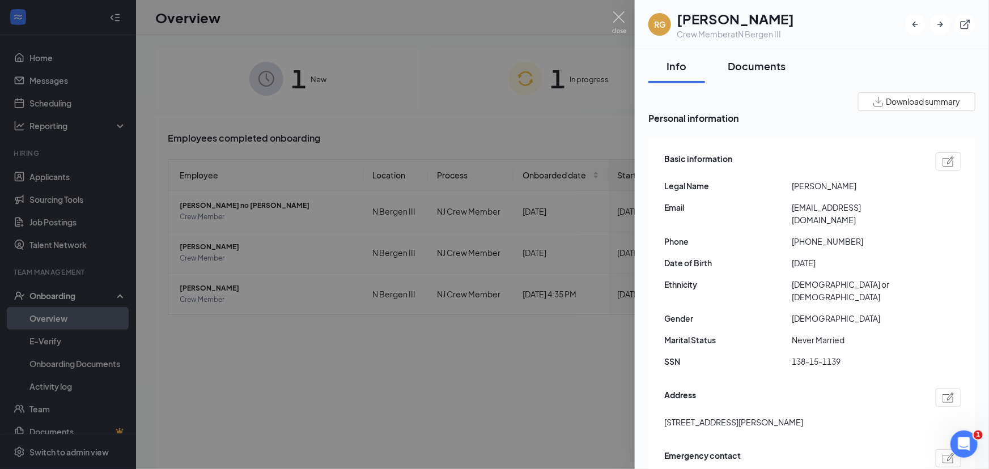
click at [761, 64] on div "Documents" at bounding box center [757, 66] width 58 height 14
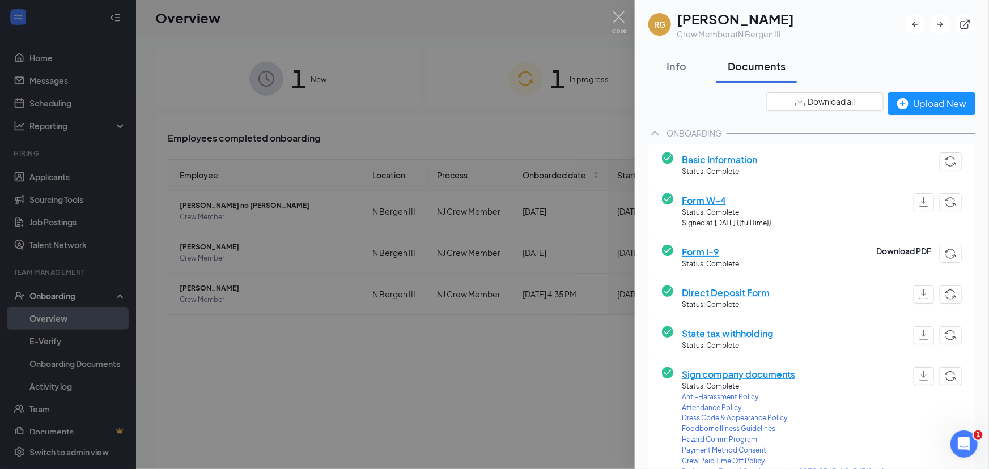
click at [704, 247] on span "Form I-9" at bounding box center [710, 252] width 57 height 14
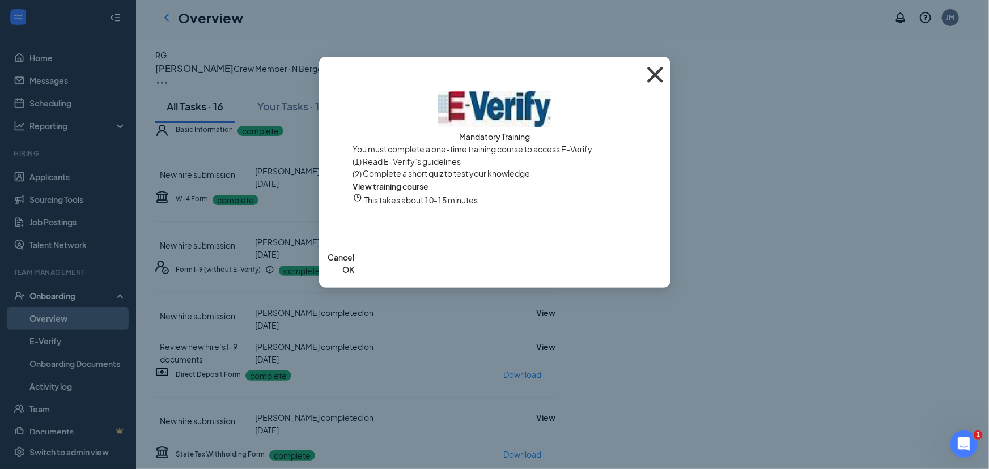
click at [652, 70] on icon "Cross" at bounding box center [655, 75] width 31 height 31
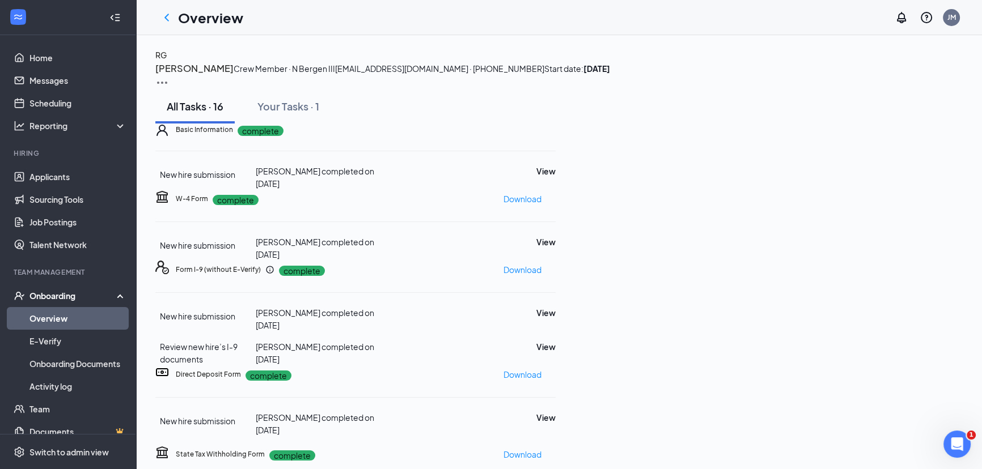
scroll to position [121, 0]
click at [555, 349] on button "View" at bounding box center [545, 347] width 19 height 12
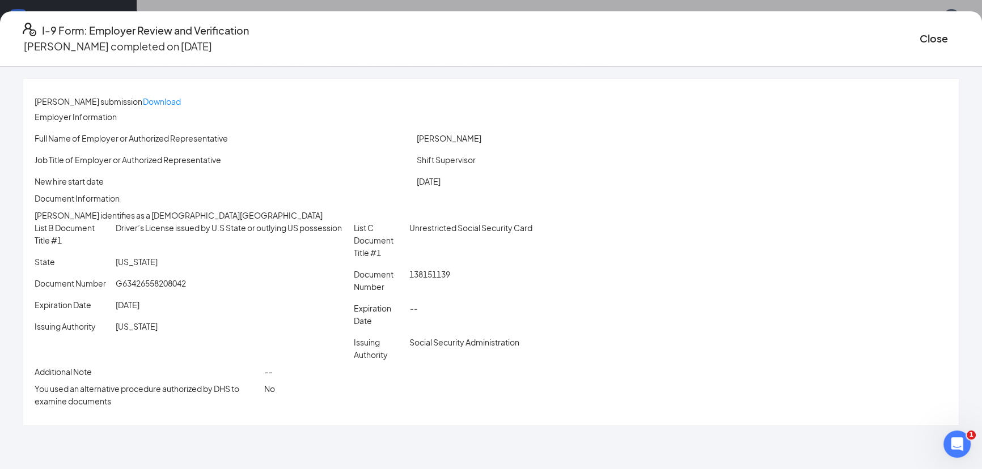
scroll to position [8, 0]
click at [919, 40] on button "Close" at bounding box center [933, 39] width 28 height 16
